Goal: Communication & Community: Answer question/provide support

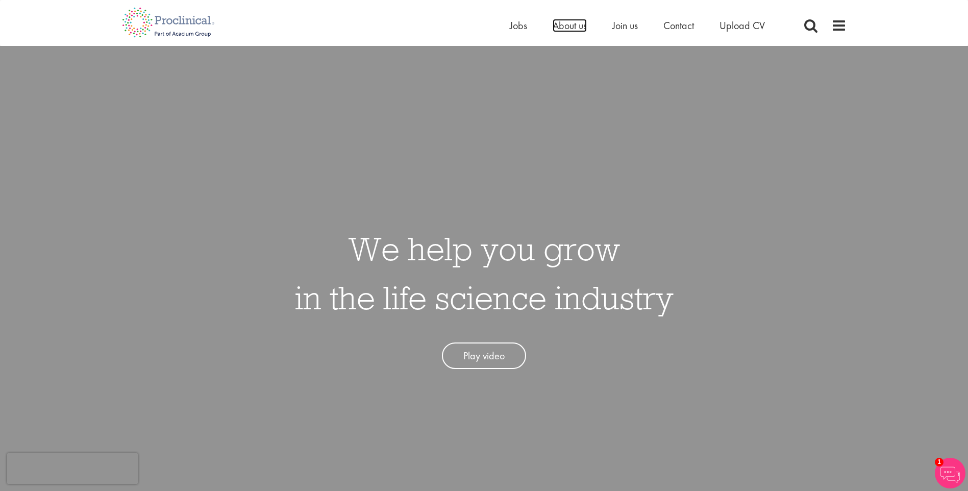
click at [573, 26] on span "About us" at bounding box center [570, 25] width 34 height 13
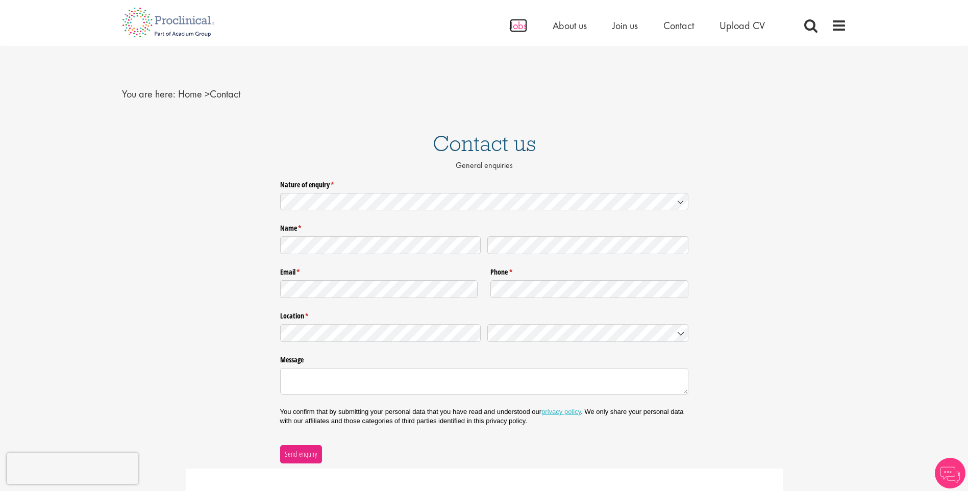
click at [524, 27] on span "Jobs" at bounding box center [518, 25] width 17 height 13
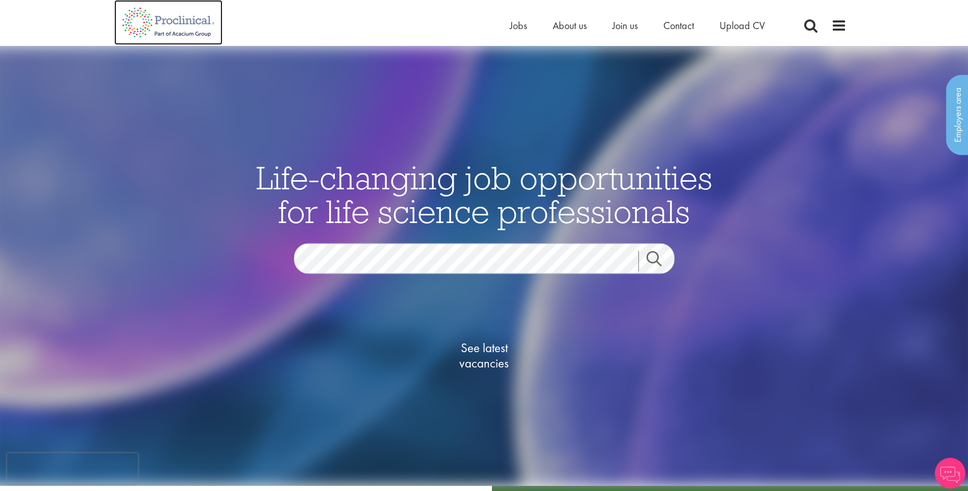
click at [182, 36] on img at bounding box center [168, 22] width 108 height 45
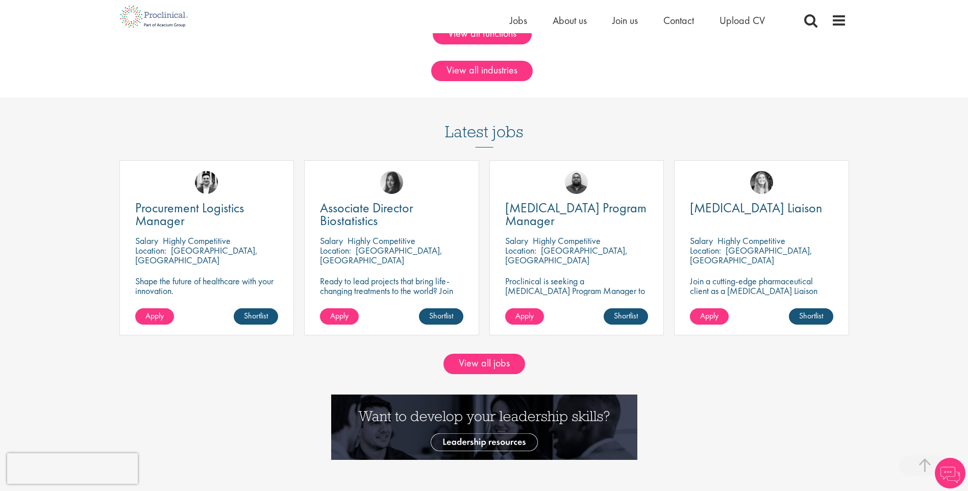
scroll to position [970, 0]
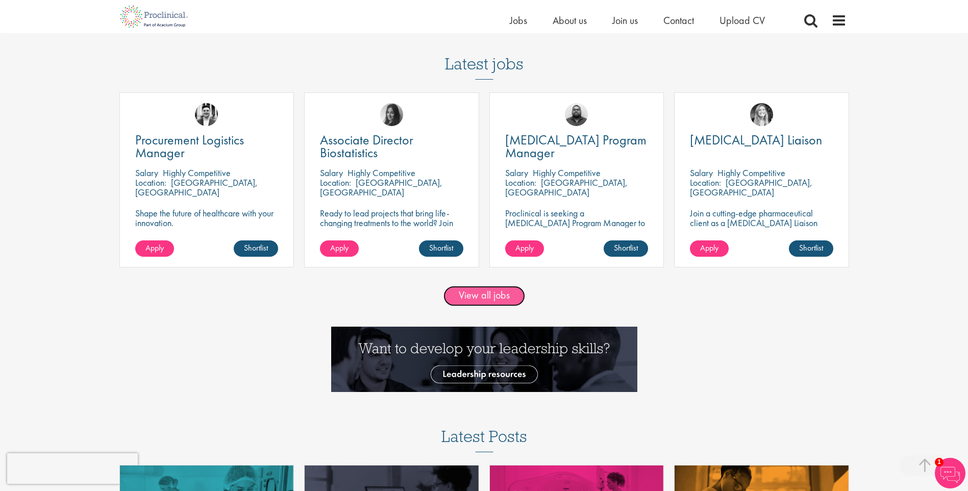
click at [517, 297] on link "View all jobs" at bounding box center [485, 296] width 82 height 20
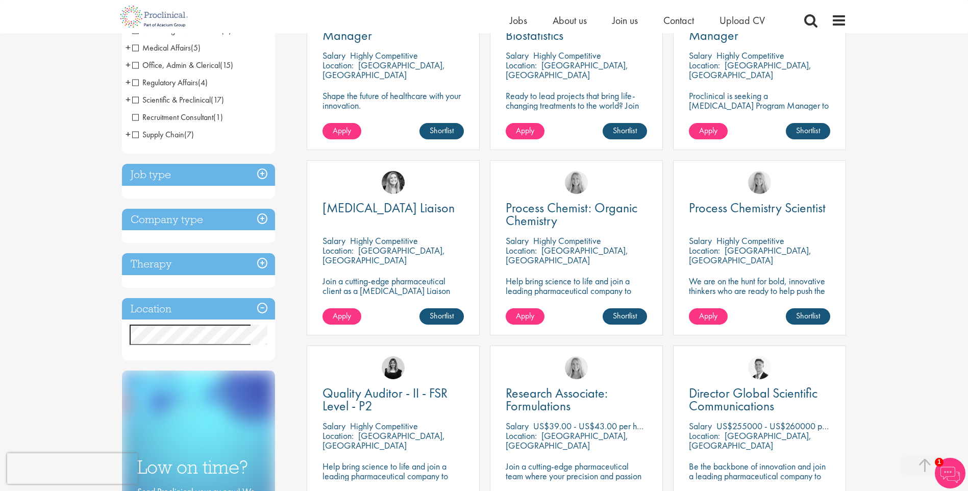
scroll to position [306, 0]
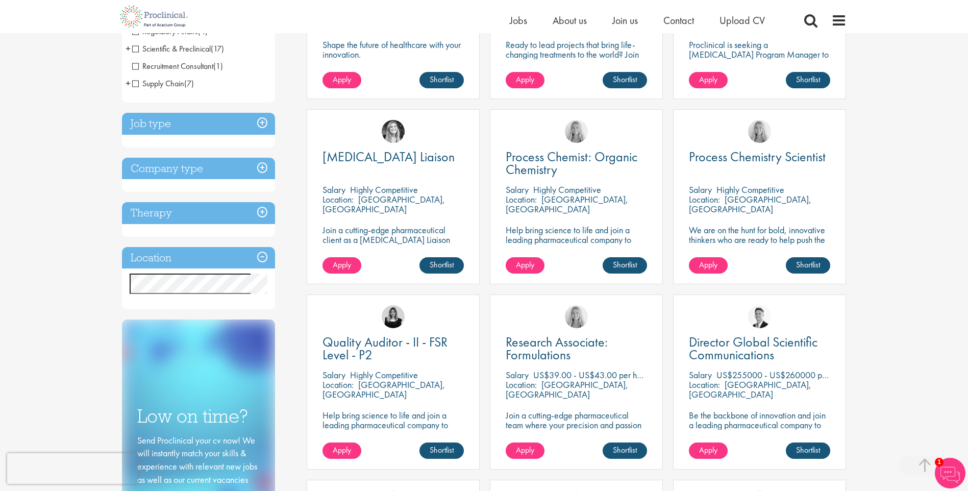
click at [193, 141] on div "Job type Permanent (73) Contract (79)" at bounding box center [198, 130] width 153 height 35
click at [263, 119] on h3 "Job type" at bounding box center [198, 124] width 153 height 22
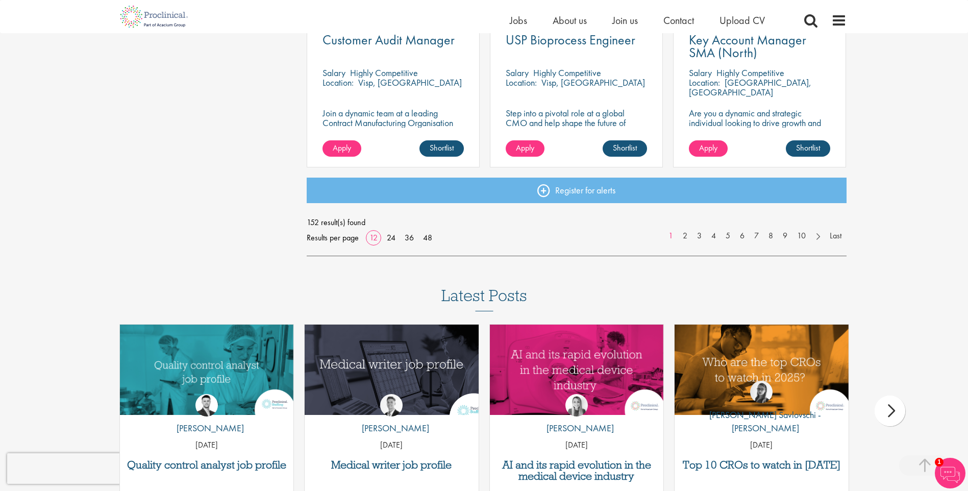
scroll to position [868, 0]
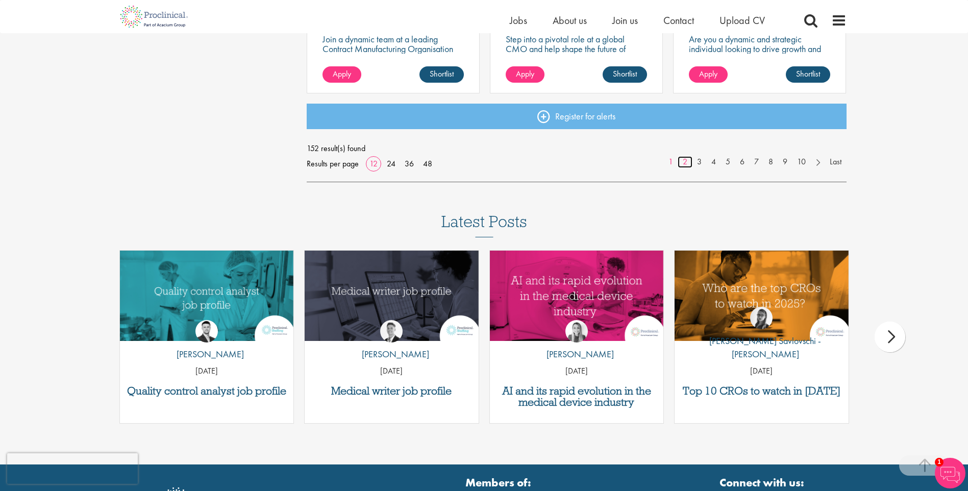
click at [688, 160] on link "2" at bounding box center [685, 162] width 15 height 12
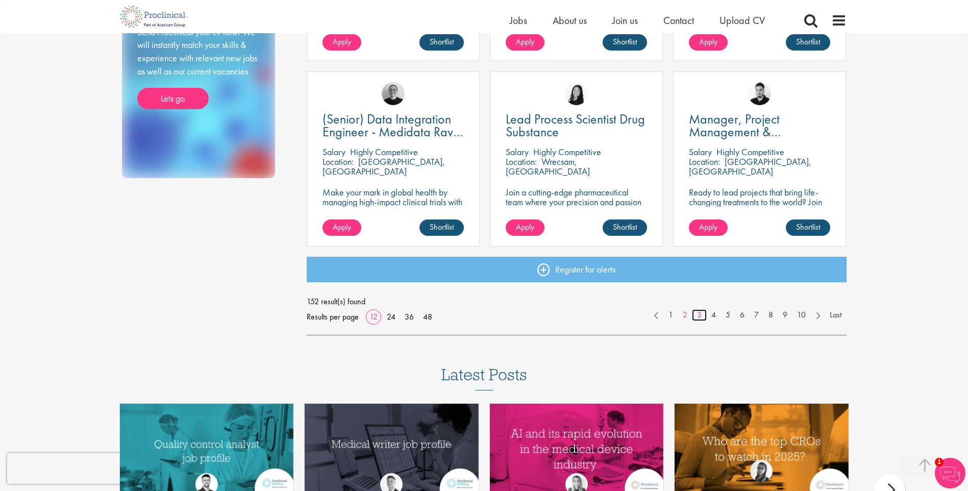
click at [696, 314] on link "3" at bounding box center [699, 315] width 15 height 12
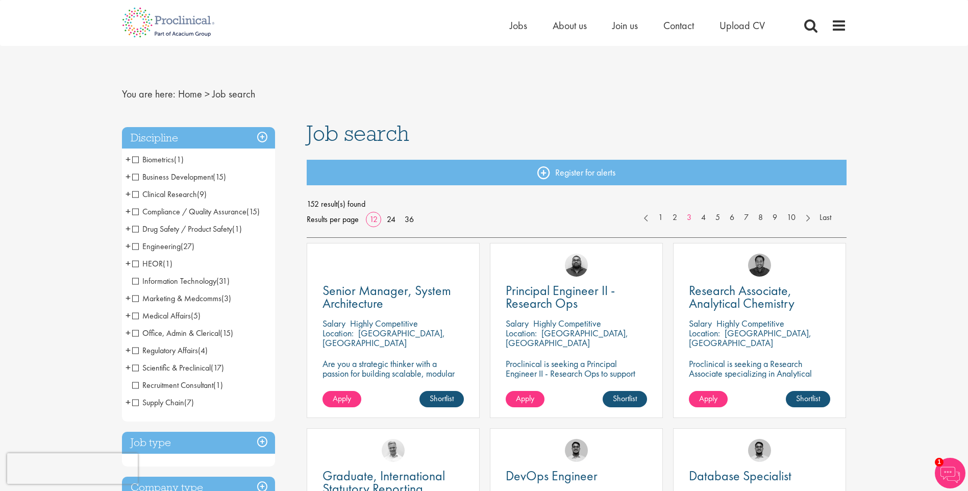
click at [566, 33] on div "Home Jobs About us Join us Contact Upload CV" at bounding box center [650, 28] width 281 height 20
click at [567, 30] on span "About us" at bounding box center [570, 25] width 34 height 13
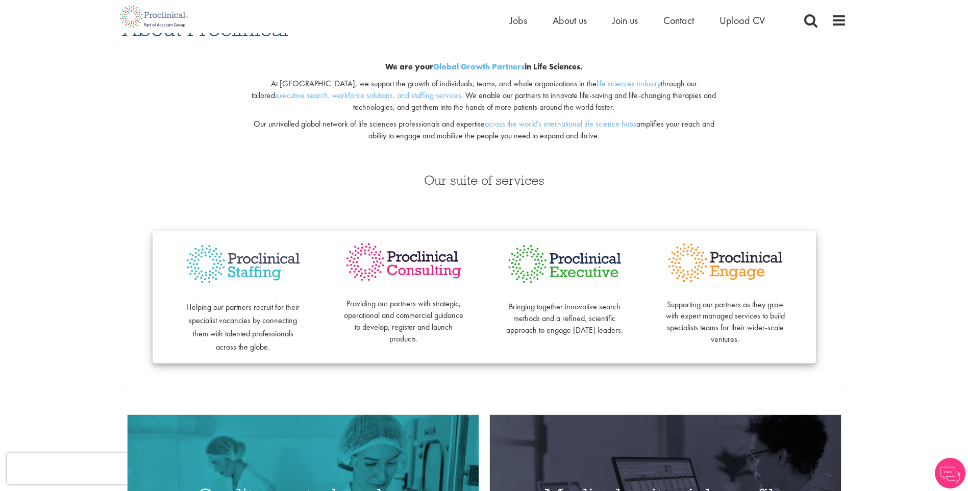
scroll to position [153, 0]
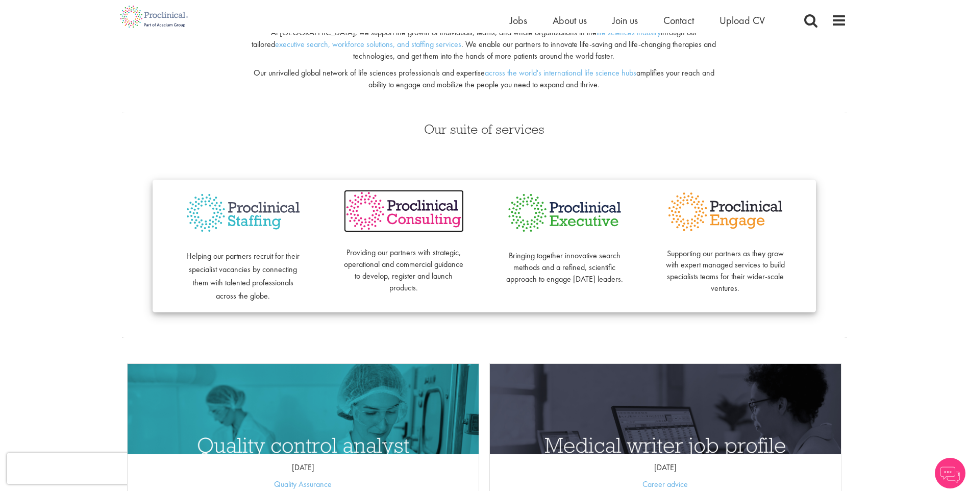
click at [435, 220] on img at bounding box center [404, 211] width 120 height 42
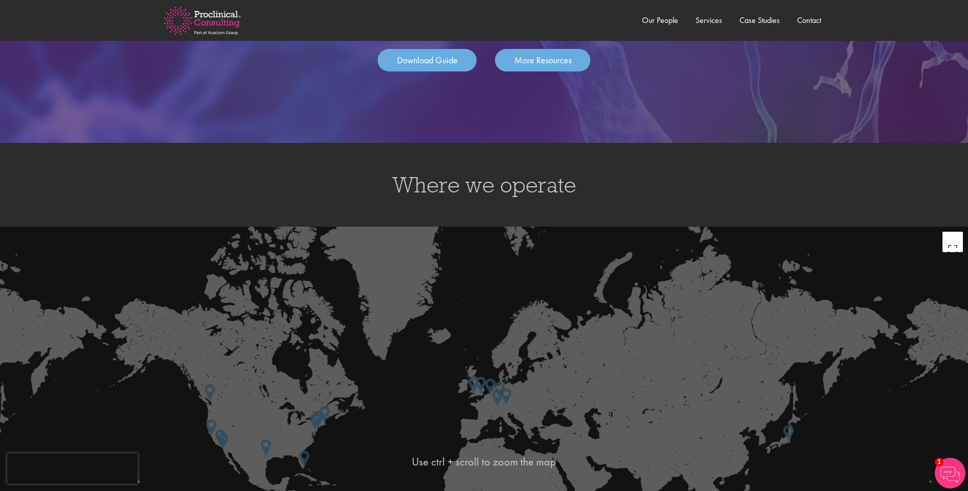
scroll to position [1480, 0]
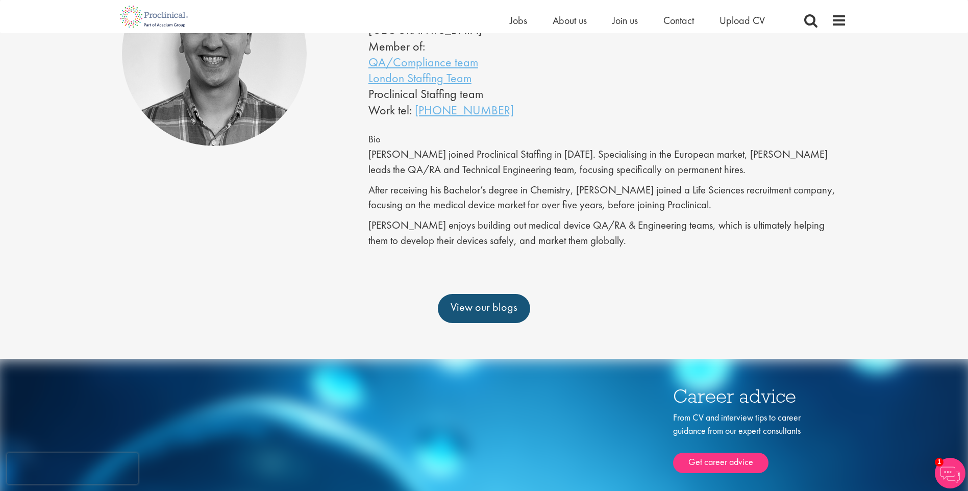
scroll to position [102, 0]
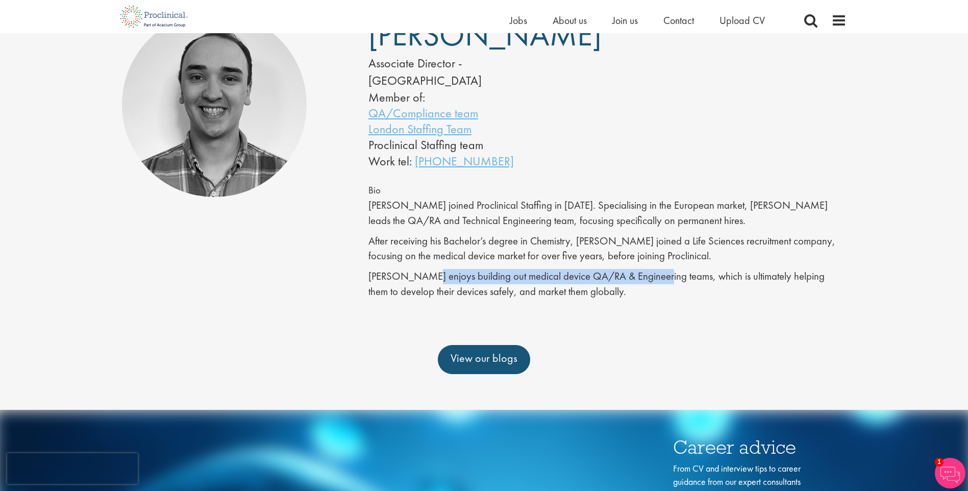
drag, startPoint x: 426, startPoint y: 258, endPoint x: 656, endPoint y: 252, distance: 230.8
click at [656, 269] on p "Nathan enjoys building out medical device QA/RA & Engineering teams, which is u…" at bounding box center [608, 284] width 478 height 30
drag, startPoint x: 656, startPoint y: 252, endPoint x: 667, endPoint y: 261, distance: 13.7
click at [667, 269] on p "[PERSON_NAME] enjoys building out medical device QA/RA & Engineering teams, whi…" at bounding box center [608, 284] width 478 height 30
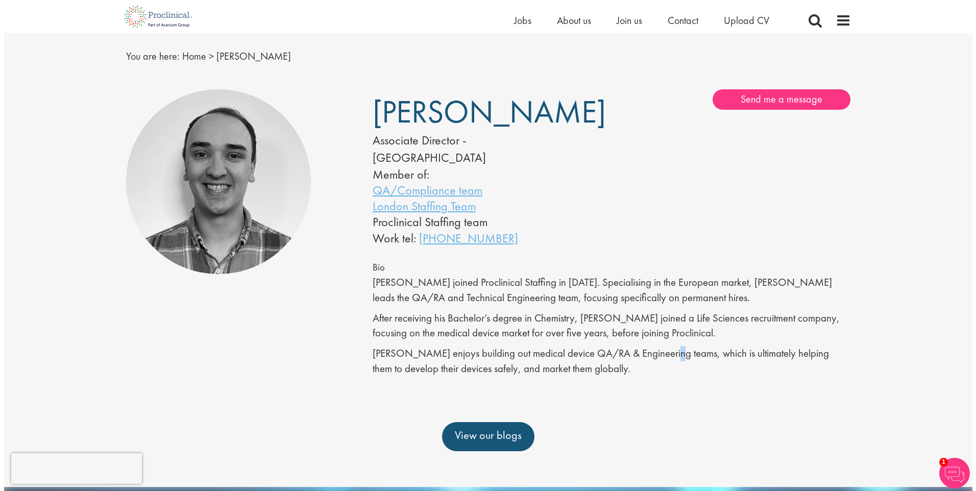
scroll to position [0, 0]
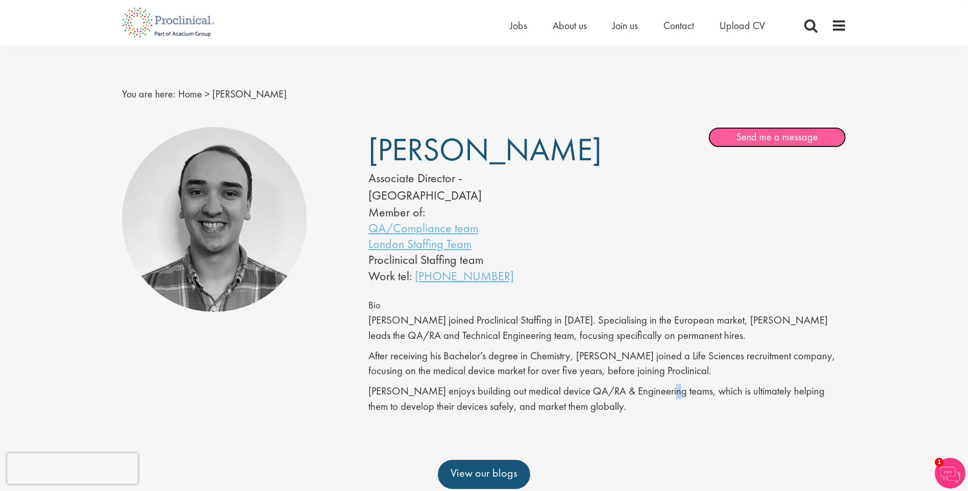
click at [745, 136] on link "Send me a message" at bounding box center [778, 137] width 138 height 20
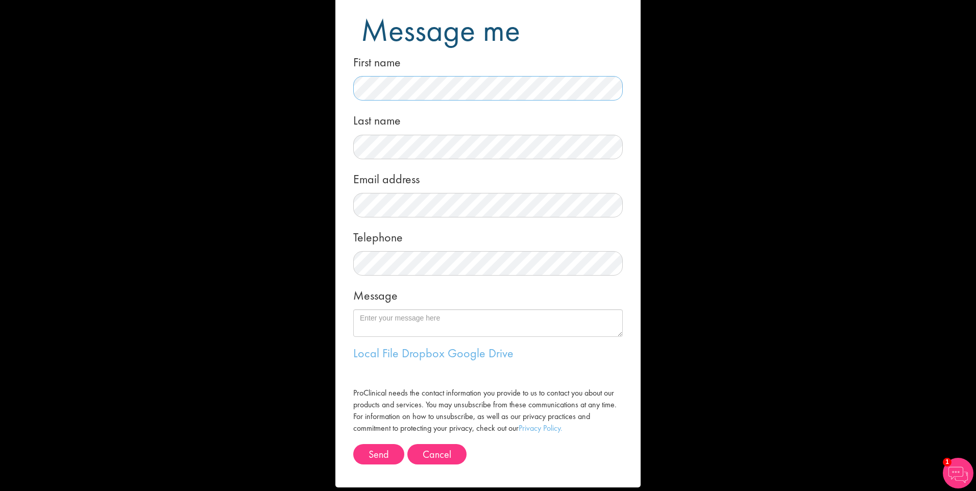
scroll to position [36, 0]
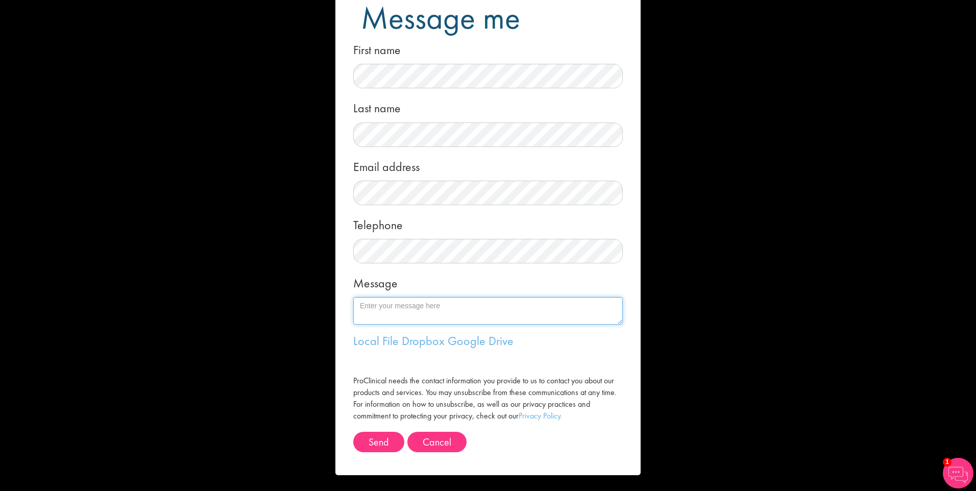
click at [411, 310] on textarea "Message" at bounding box center [488, 311] width 270 height 28
click at [440, 313] on textarea "Hello Nathan," at bounding box center [488, 311] width 270 height 28
drag, startPoint x: 371, startPoint y: 303, endPoint x: 303, endPoint y: 312, distance: 67.9
click at [303, 312] on div "Message me First name Last name Email address Telephone Message Hello Nathan, I…" at bounding box center [488, 245] width 976 height 491
paste textarea "I was reviewing the website of the company you contacted me from and came acros…"
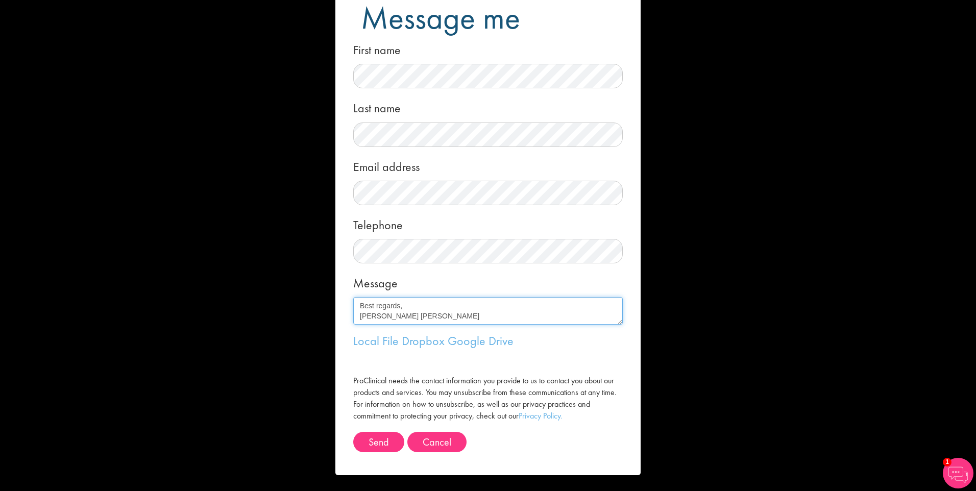
scroll to position [0, 0]
click at [355, 306] on textarea "I was reviewing the website of the company you contacted me from and came acros…" at bounding box center [488, 311] width 270 height 28
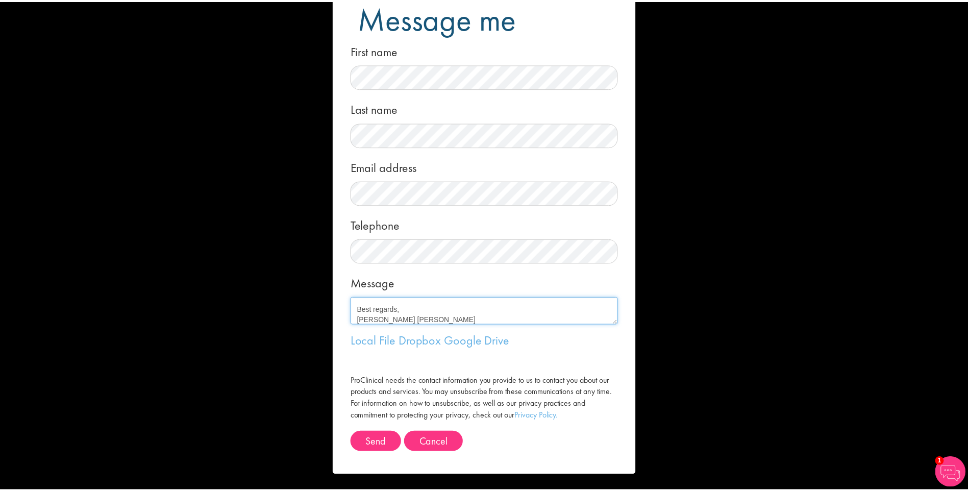
scroll to position [61, 0]
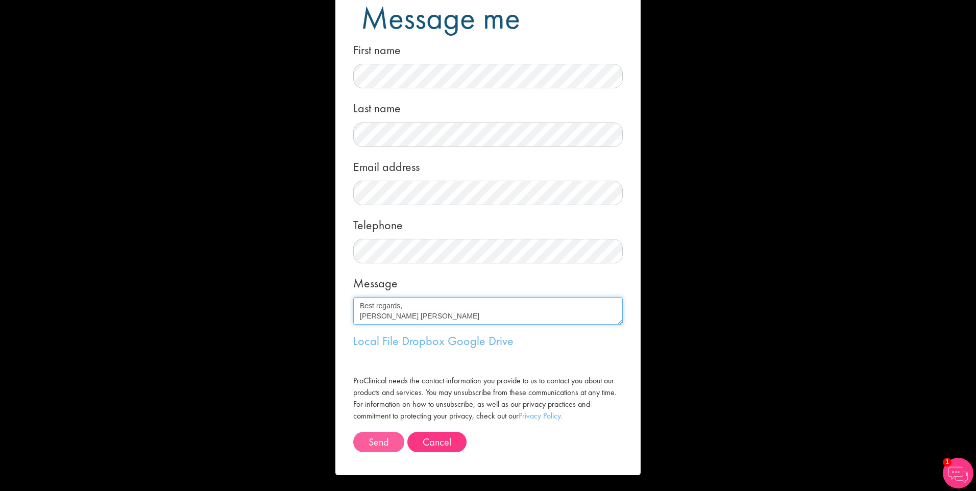
type textarea "Hi Nathan I was reviewing the website of the company you contacted me from and …"
click at [372, 437] on button "Send" at bounding box center [378, 442] width 51 height 20
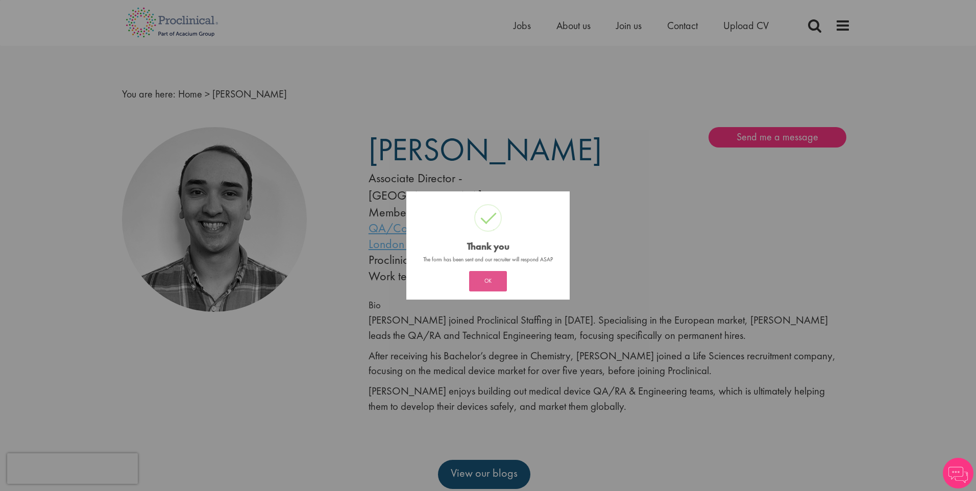
click at [481, 283] on button "OK" at bounding box center [488, 281] width 38 height 20
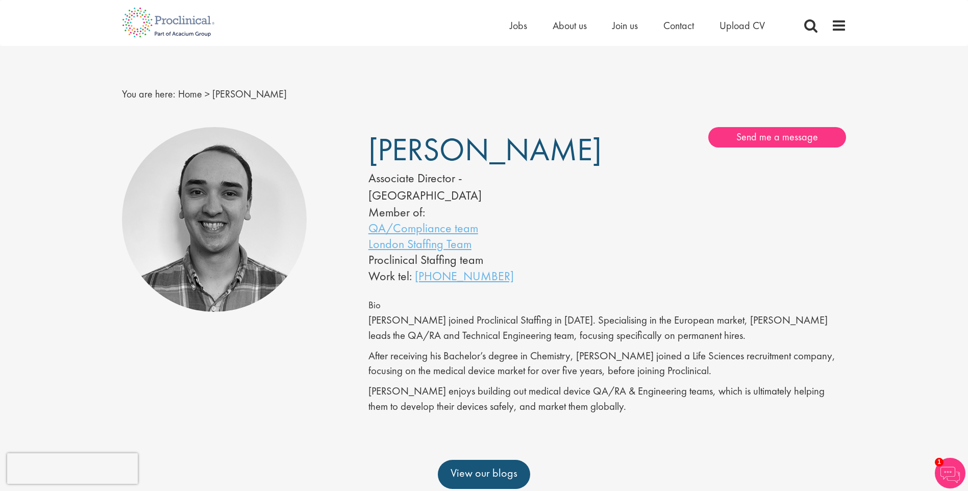
click at [942, 466] on img at bounding box center [950, 473] width 31 height 31
click at [698, 406] on div "[PERSON_NAME] Associate Director - [GEOGRAPHIC_DATA] Member of: QA/Compliance t…" at bounding box center [608, 278] width 494 height 303
click at [901, 103] on div "You are here: Home > [PERSON_NAME] Basel team Benelux team Biometrics team Bost…" at bounding box center [484, 442] width 968 height 885
click at [584, 256] on div "[PERSON_NAME] Associate Director - [GEOGRAPHIC_DATA] Member of: QA/Compliance t…" at bounding box center [484, 206] width 247 height 158
